Goal: Transaction & Acquisition: Book appointment/travel/reservation

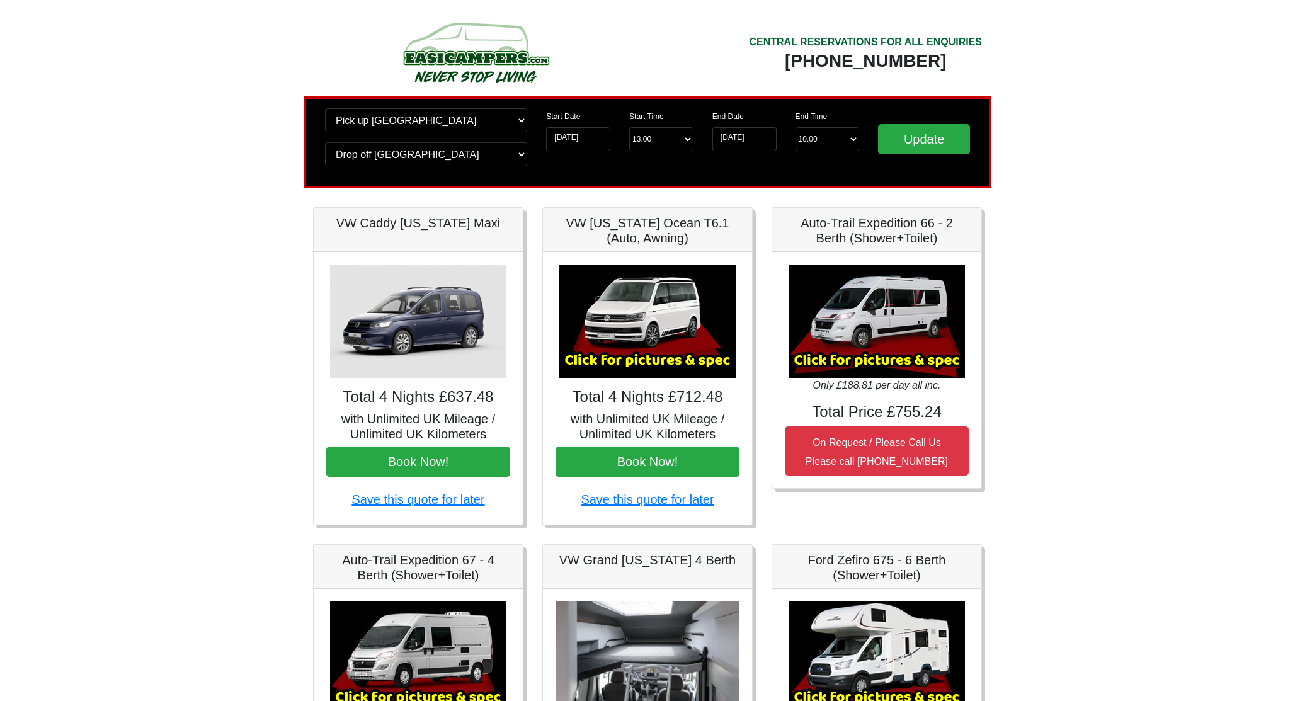
click at [262, 456] on body "CENTRAL RESERVATIONS FOR ALL ENQUIRIES [PHONE_NUMBER] Easicampers Booking : Sea…" at bounding box center [647, 592] width 1295 height 1184
click at [923, 143] on input "Update" at bounding box center [924, 139] width 92 height 30
click at [655, 376] on img at bounding box center [647, 321] width 176 height 113
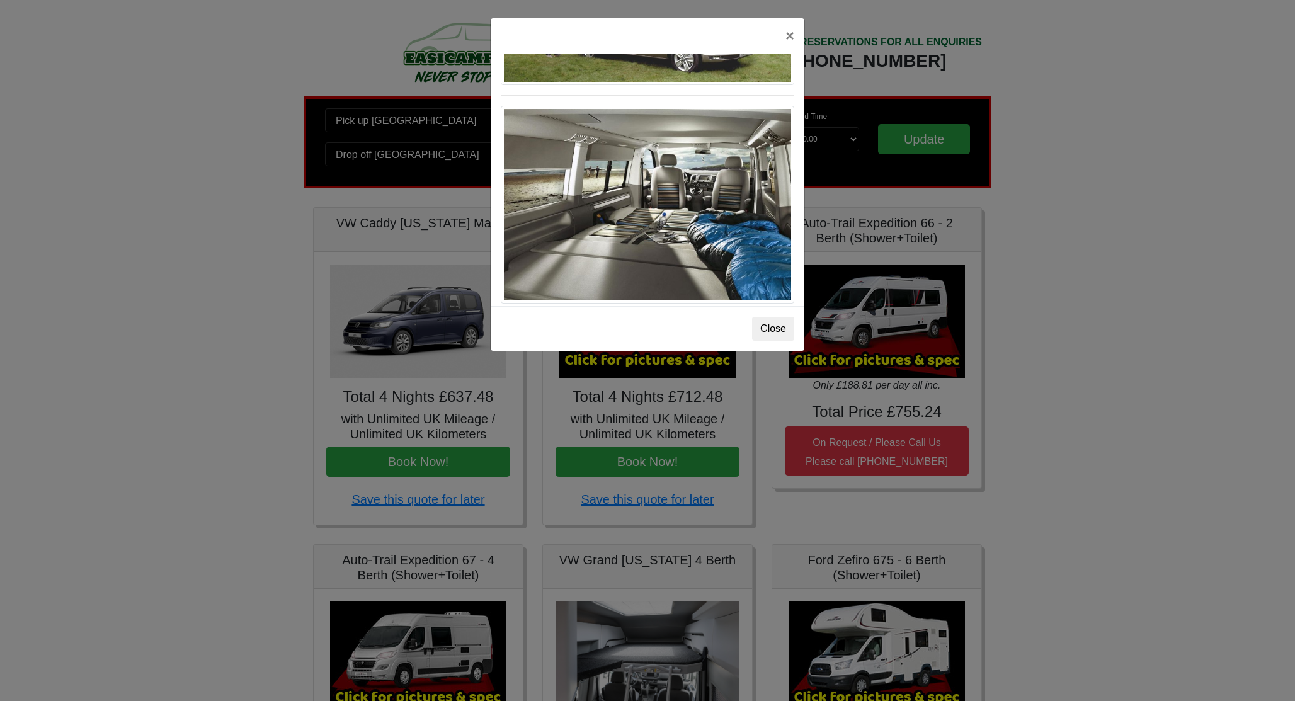
scroll to position [1406, 0]
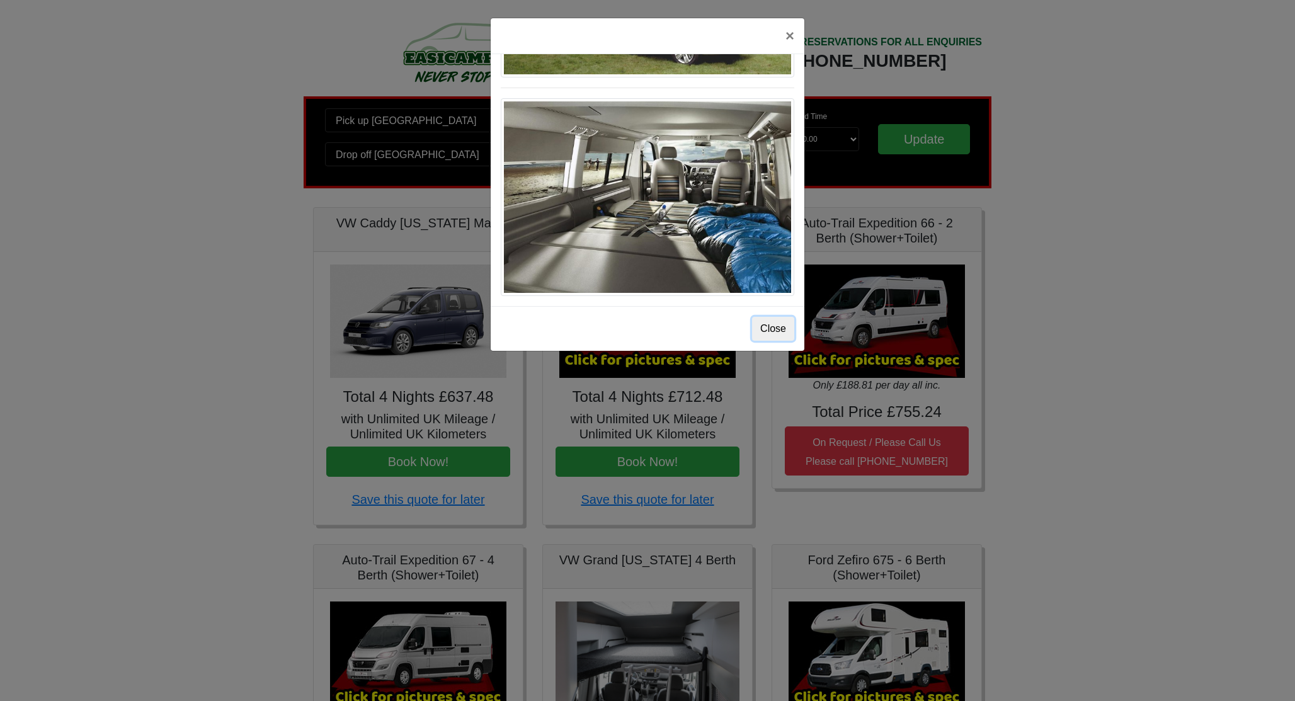
click at [775, 326] on button "Close" at bounding box center [773, 329] width 42 height 24
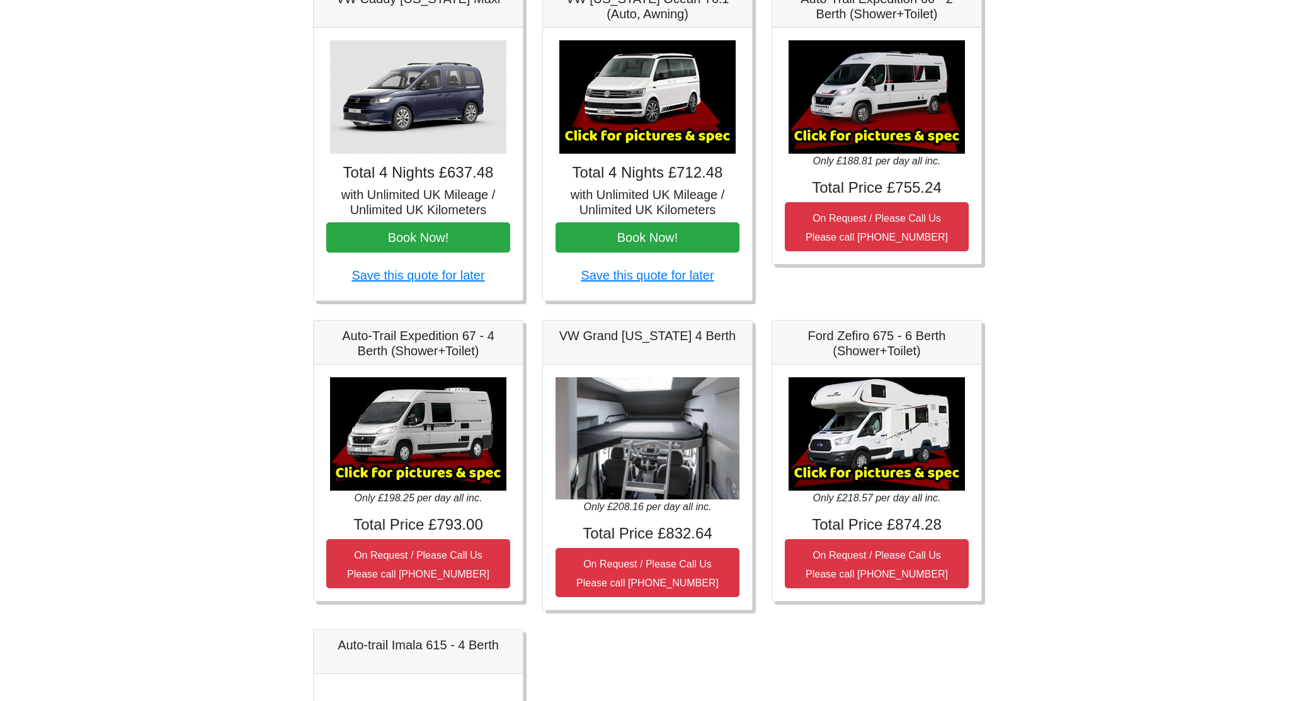
scroll to position [229, 0]
